Goal: Find specific page/section: Locate item on page

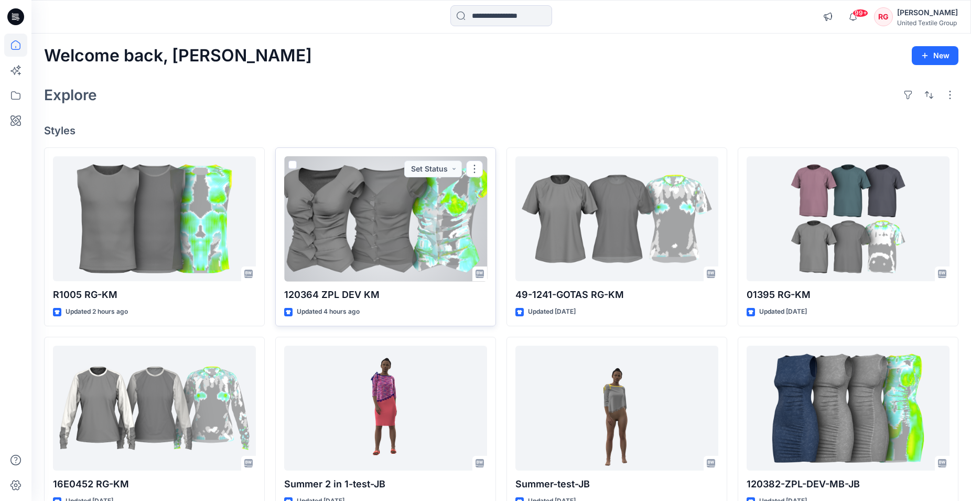
click at [388, 221] on div at bounding box center [385, 218] width 203 height 125
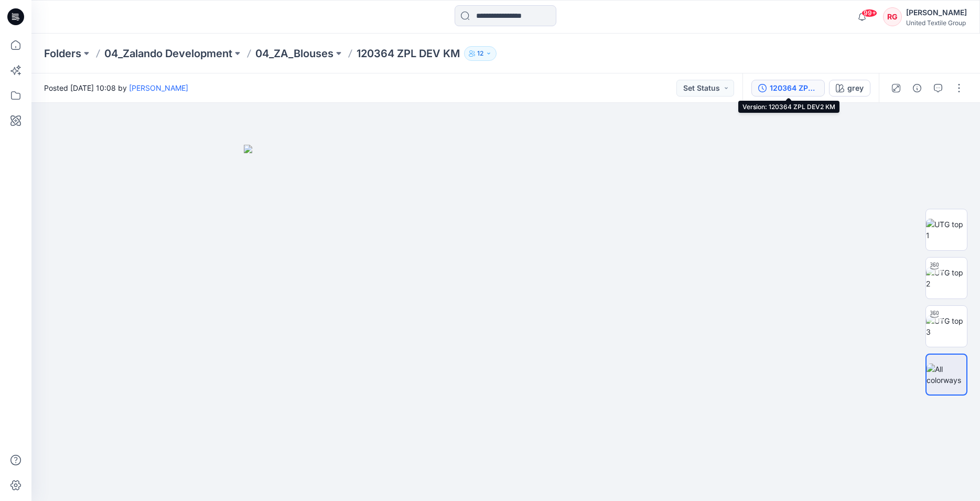
click at [788, 85] on div "120364 ZPL DEV2 KM" at bounding box center [794, 88] width 48 height 12
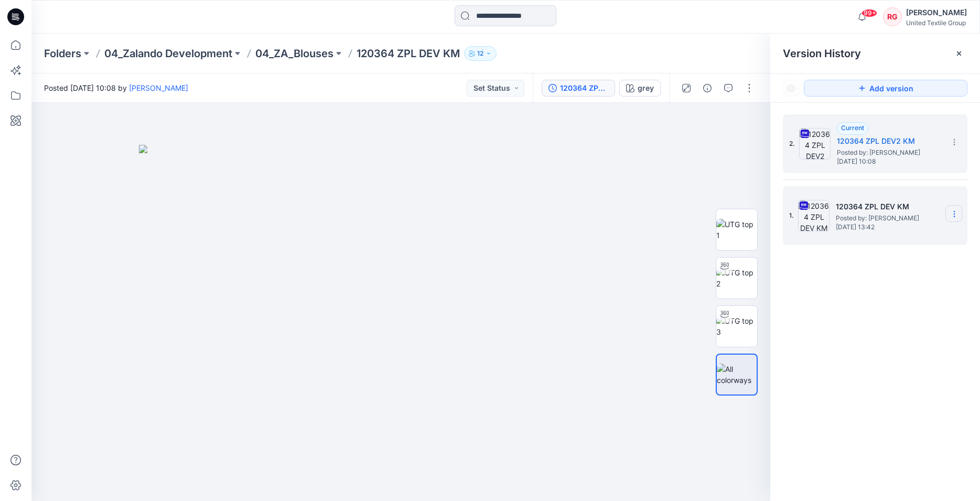
click at [952, 213] on icon at bounding box center [954, 214] width 8 height 8
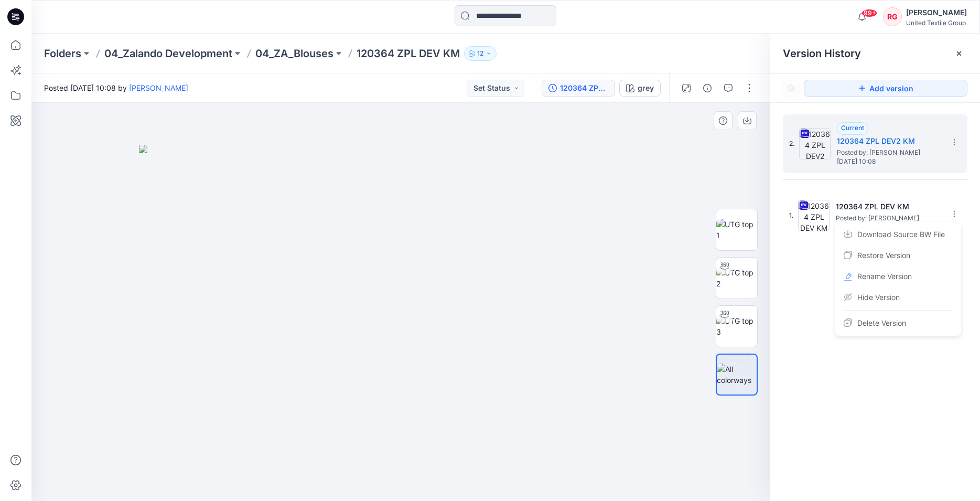
click at [677, 324] on div at bounding box center [400, 302] width 739 height 398
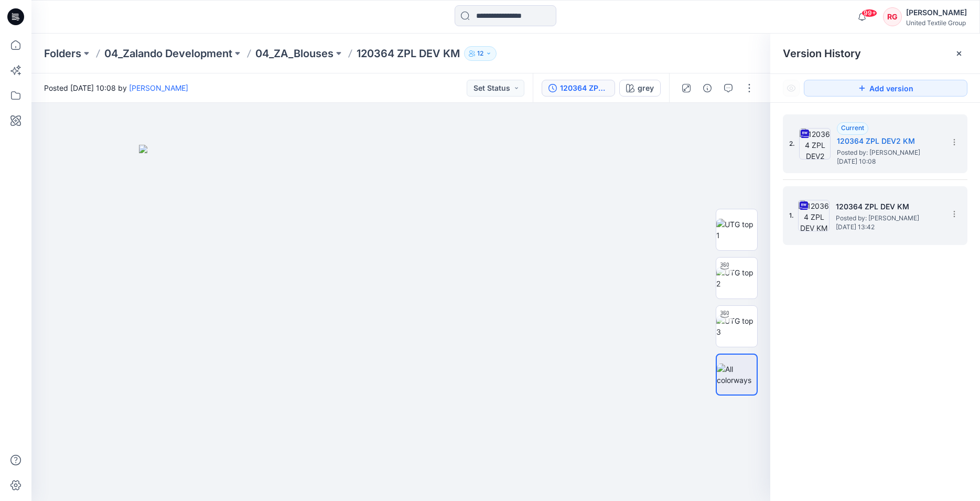
click at [874, 220] on span "Posted by: [PERSON_NAME]" at bounding box center [888, 218] width 105 height 10
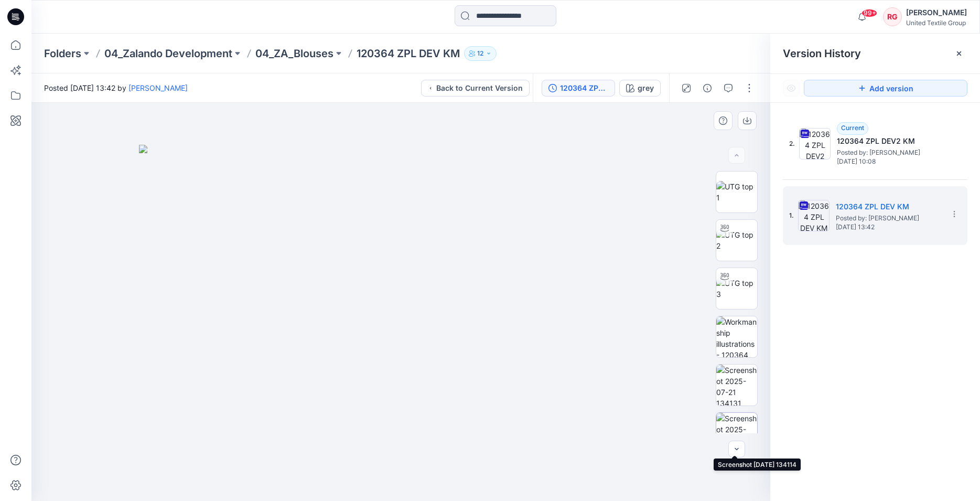
click at [745, 419] on img at bounding box center [736, 433] width 41 height 41
